Goal: Task Accomplishment & Management: Use online tool/utility

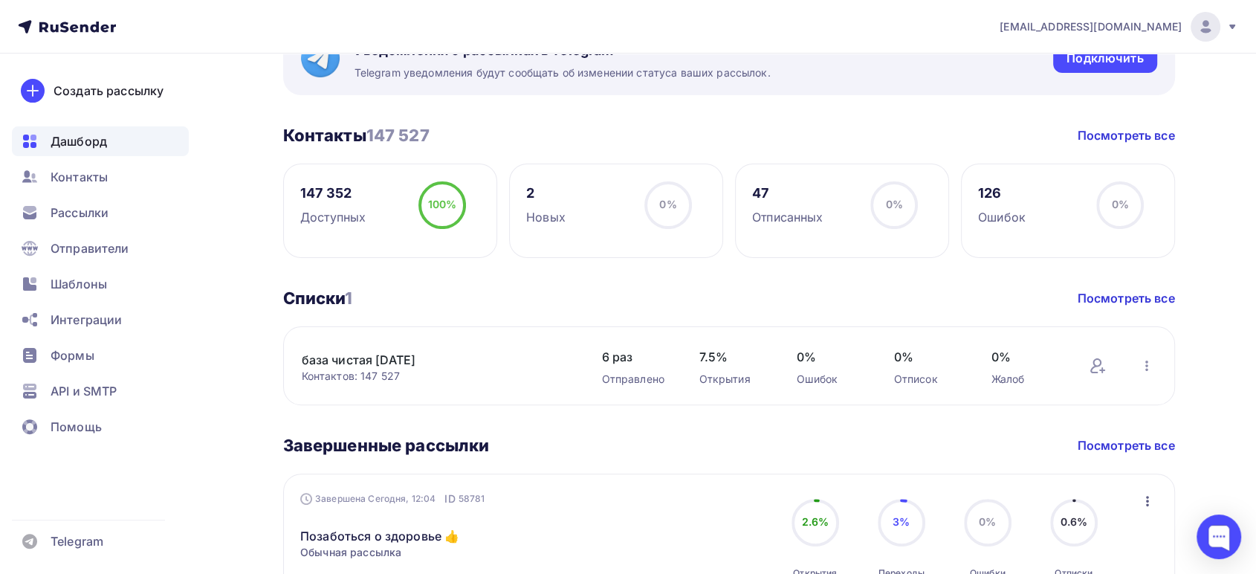
scroll to position [412, 0]
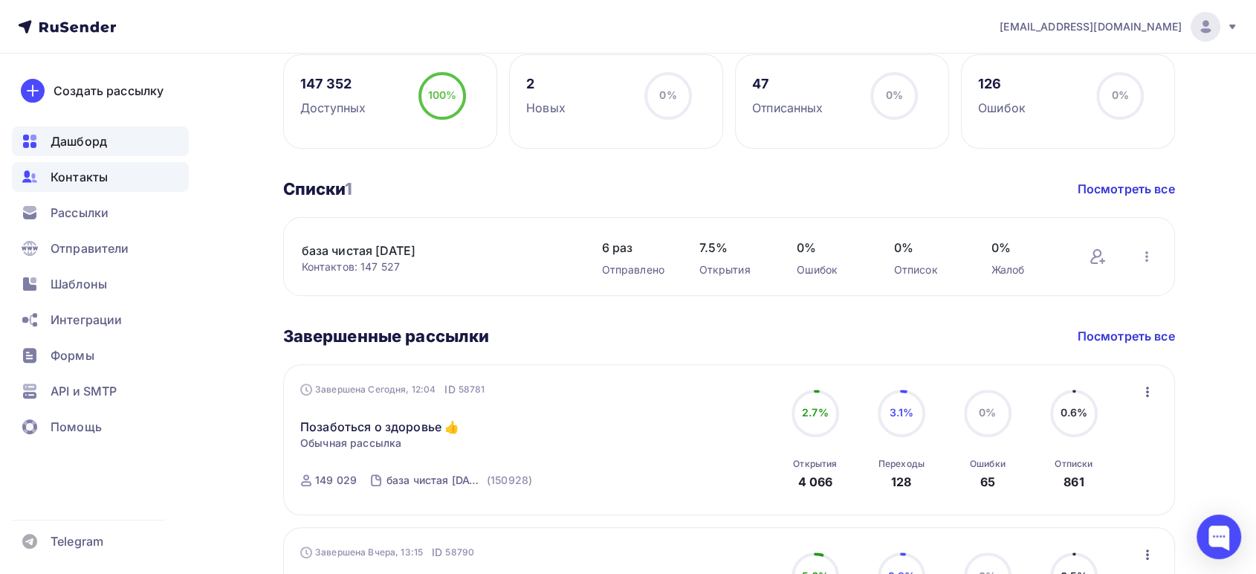
click at [89, 177] on span "Контакты" at bounding box center [79, 177] width 57 height 18
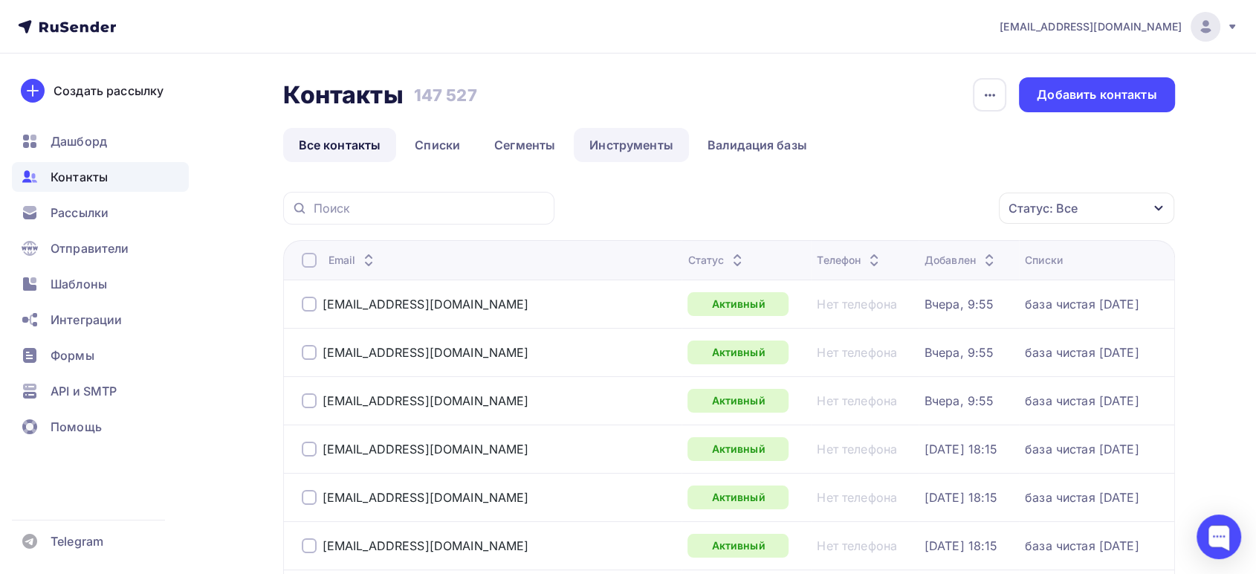
click at [647, 143] on link "Инструменты" at bounding box center [631, 145] width 115 height 34
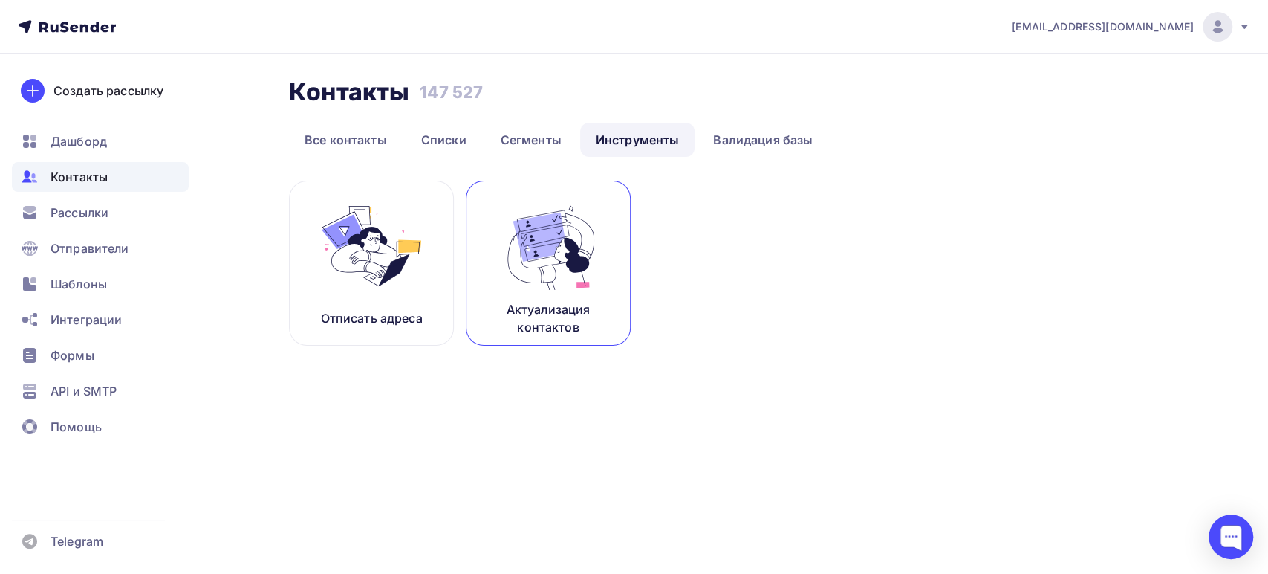
click at [601, 248] on link "Актуализация контактов" at bounding box center [548, 263] width 165 height 165
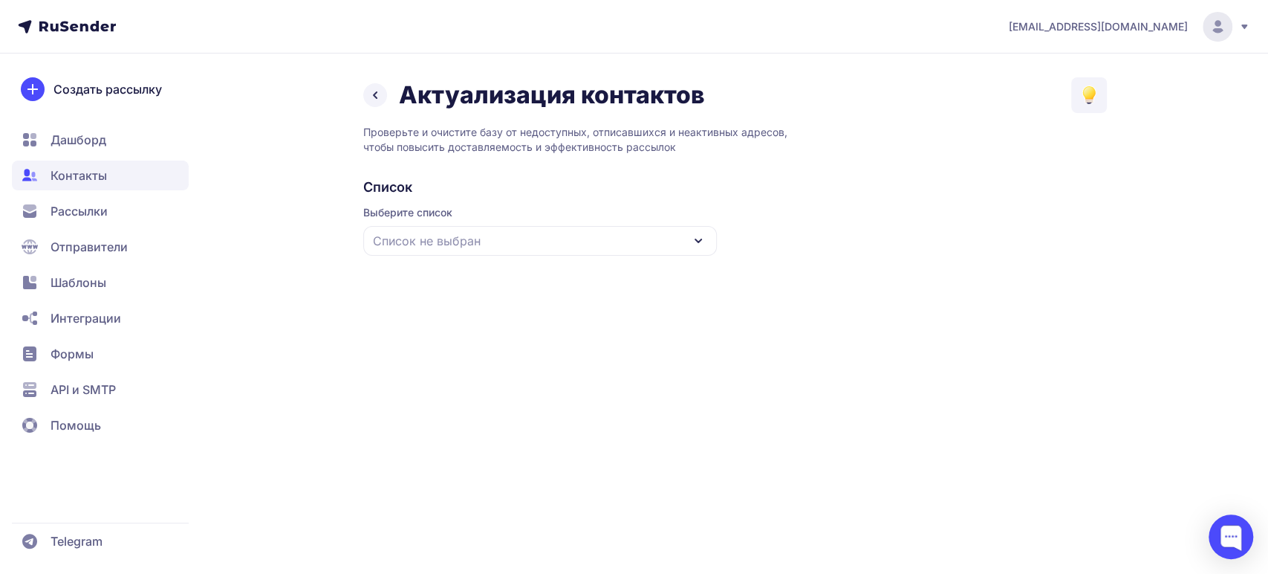
click at [581, 236] on div "Список не выбран" at bounding box center [540, 241] width 354 height 30
click at [449, 324] on div "база чистая [DATE]" at bounding box center [540, 332] width 336 height 36
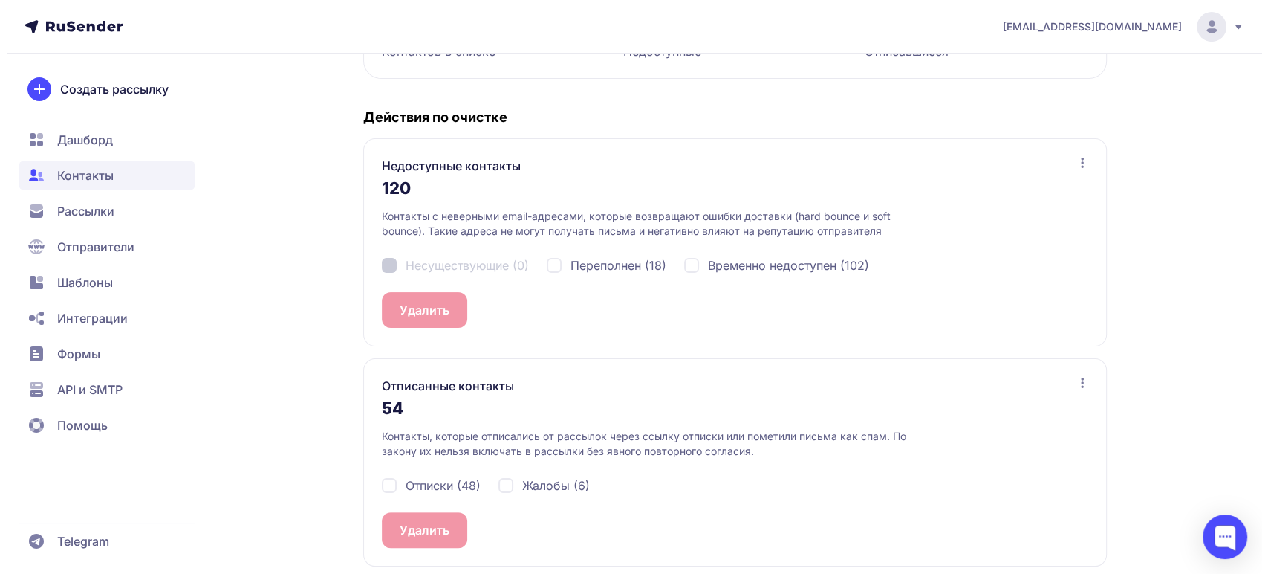
scroll to position [273, 0]
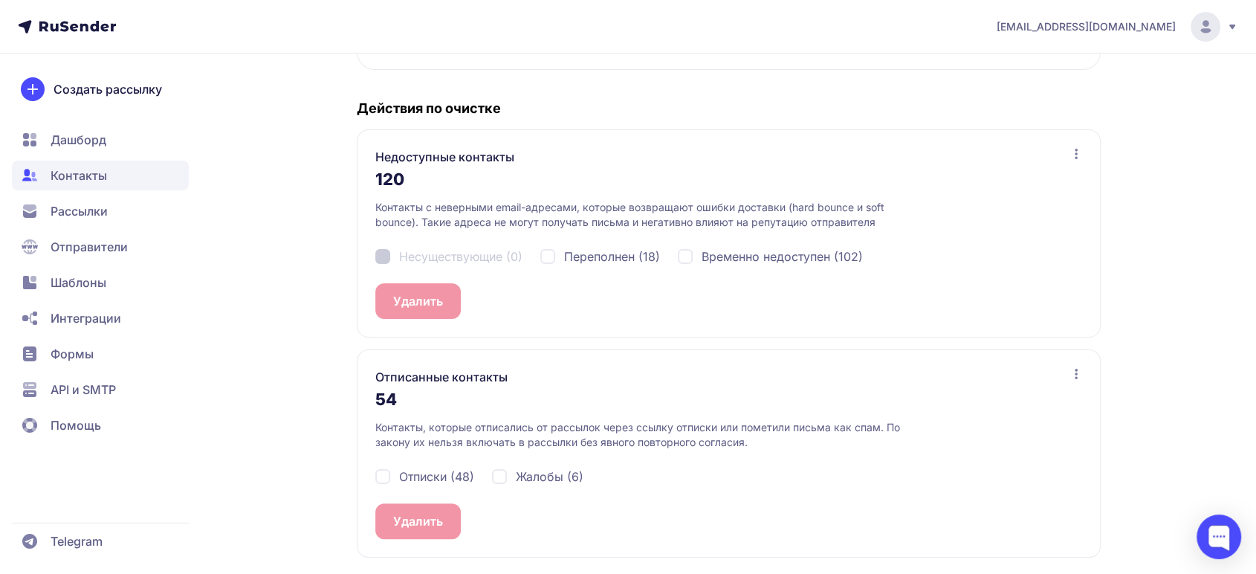
click at [378, 480] on div "Отписки (48)" at bounding box center [424, 476] width 99 height 18
checkbox input "true"
click at [505, 476] on div "Жалобы (6)" at bounding box center [537, 476] width 91 height 18
checkbox input "true"
click at [447, 524] on span "54" at bounding box center [451, 521] width 16 height 18
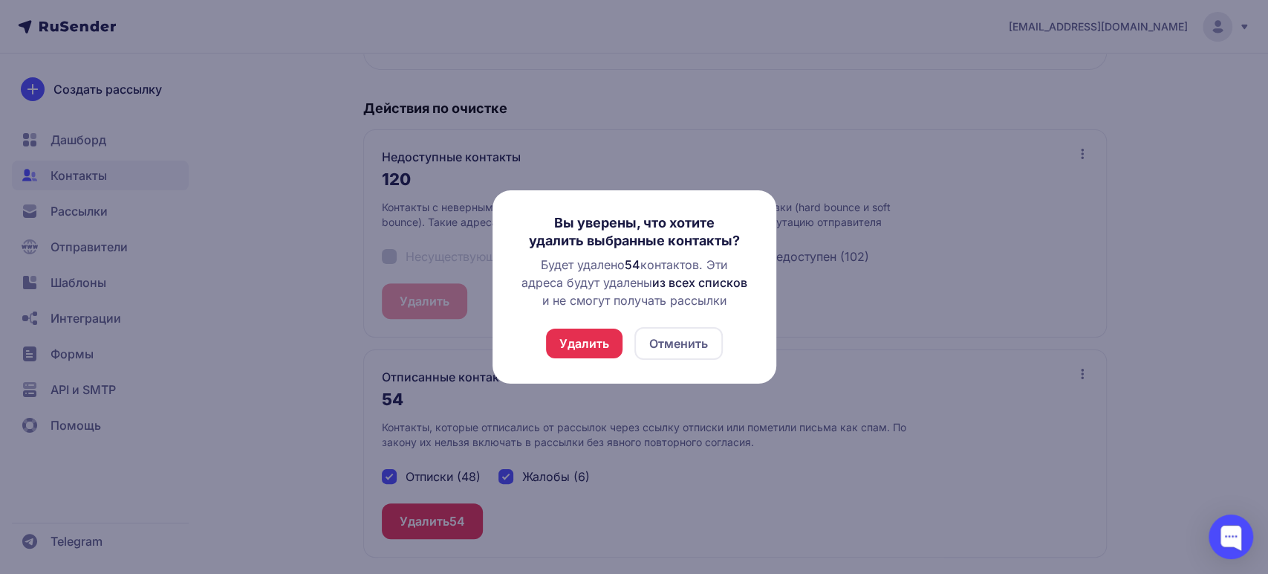
click at [564, 342] on button "Удалить" at bounding box center [584, 343] width 77 height 30
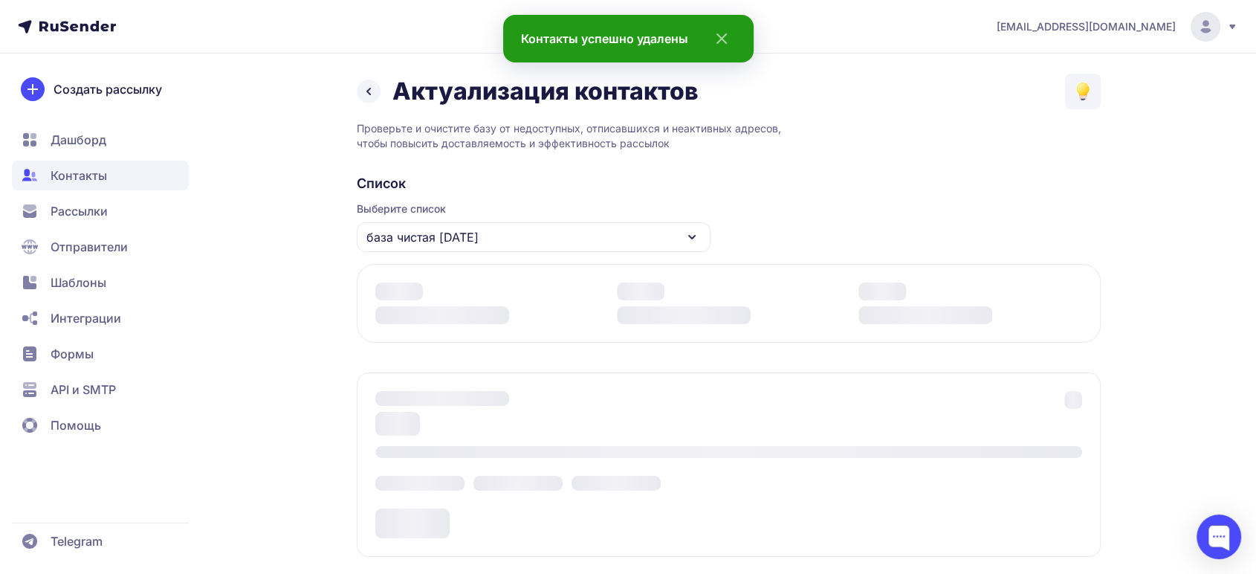
scroll to position [238, 0]
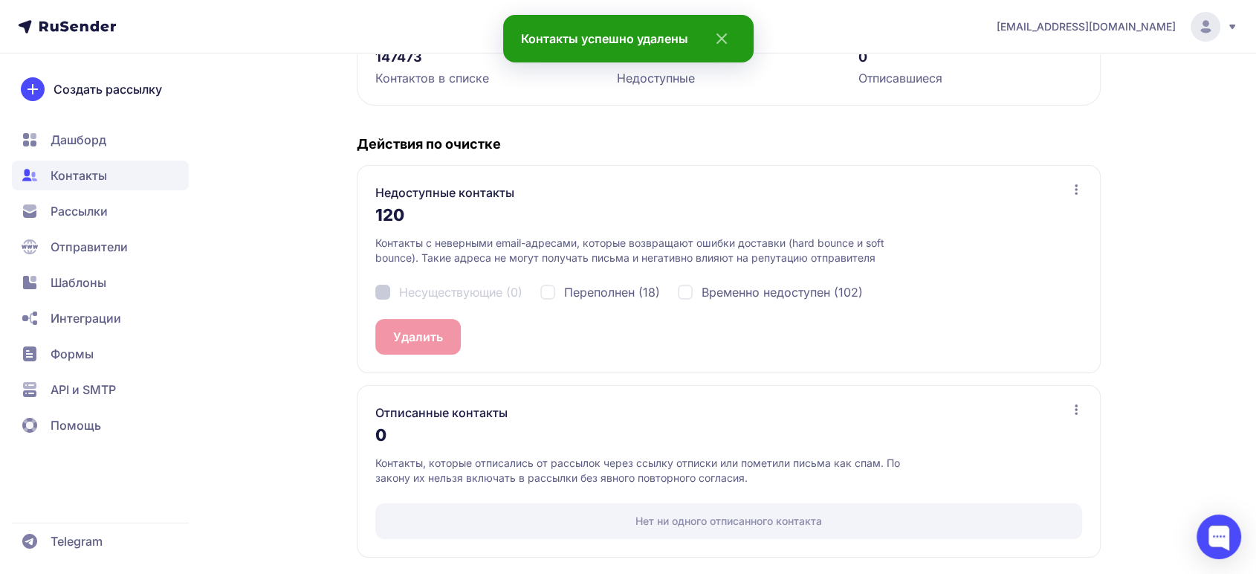
click at [77, 137] on span "Дашборд" at bounding box center [79, 140] width 56 height 18
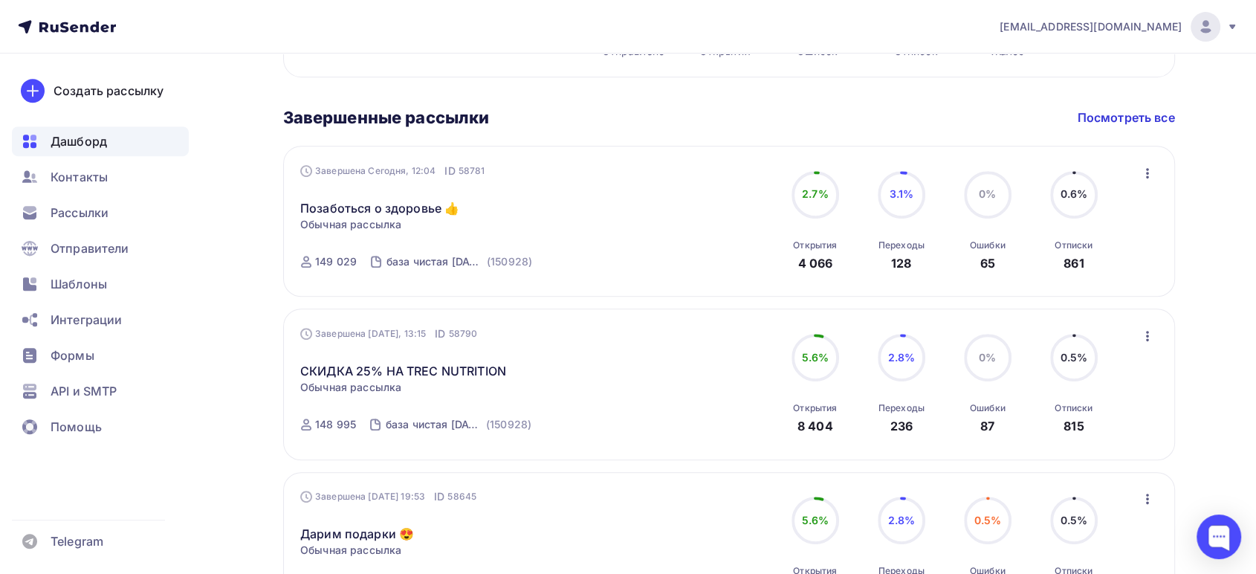
scroll to position [660, 0]
